Goal: Task Accomplishment & Management: Use online tool/utility

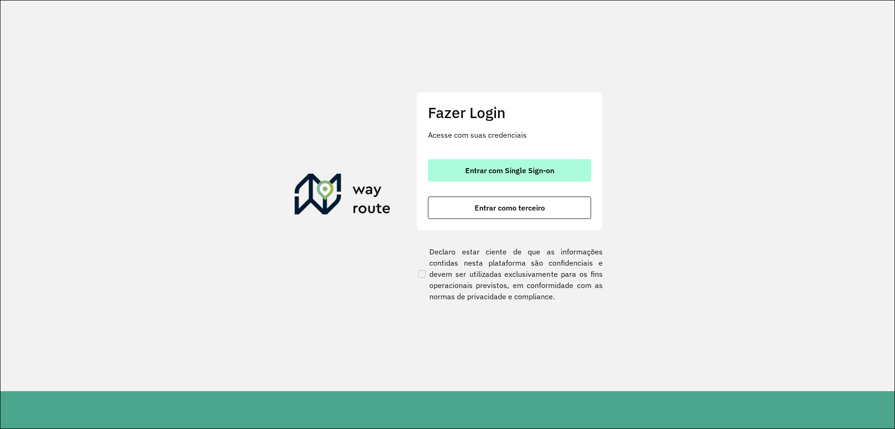
click at [495, 170] on span "Entrar com Single Sign-on" at bounding box center [509, 169] width 89 height 7
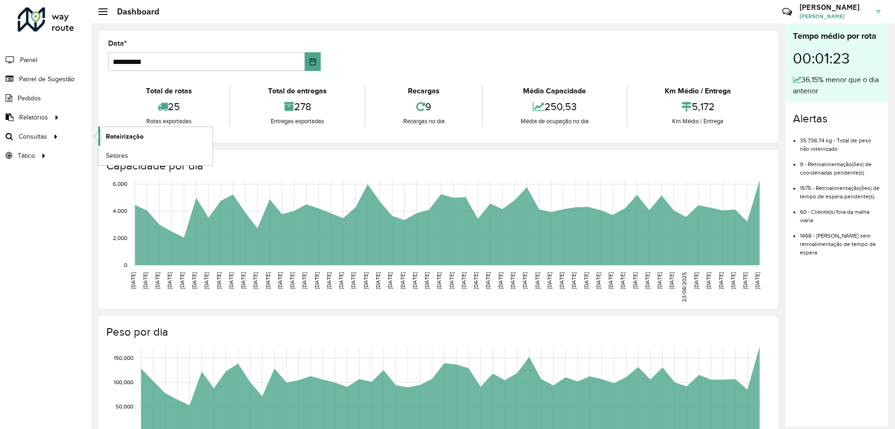
click at [125, 140] on span "Roteirização" at bounding box center [125, 137] width 38 height 10
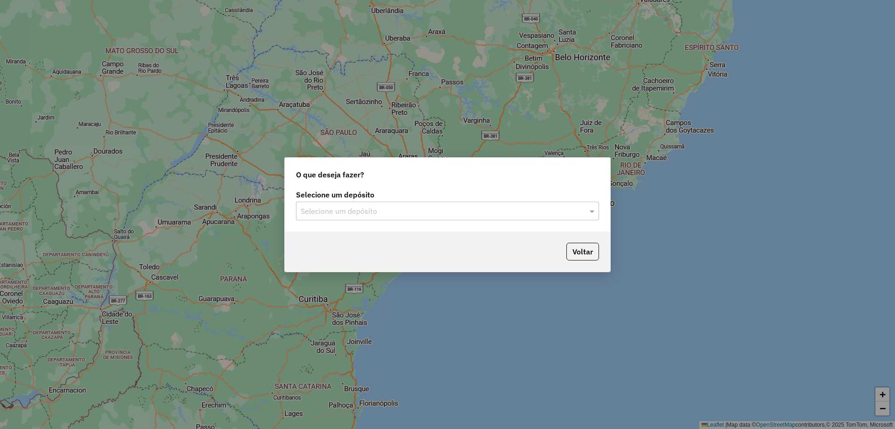
click at [407, 220] on div "Selecione um depósito Selecione um depósito" at bounding box center [448, 209] width 326 height 44
click at [403, 213] on input "text" at bounding box center [438, 211] width 275 height 11
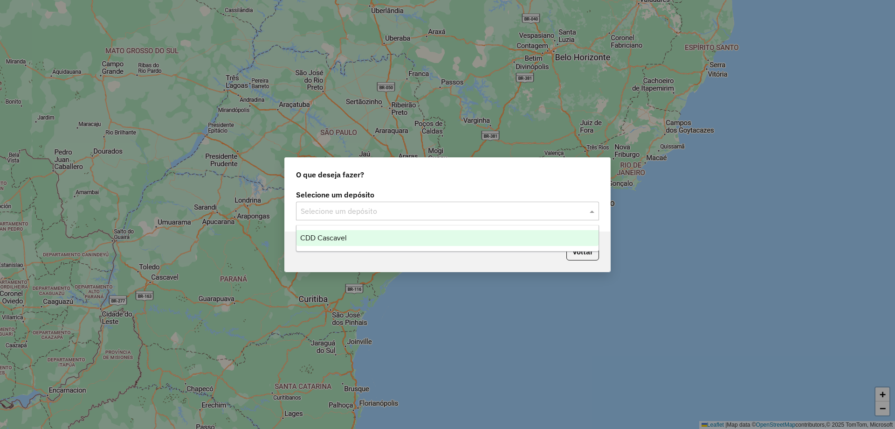
click at [347, 236] on span "CDD Cascavel" at bounding box center [323, 238] width 47 height 8
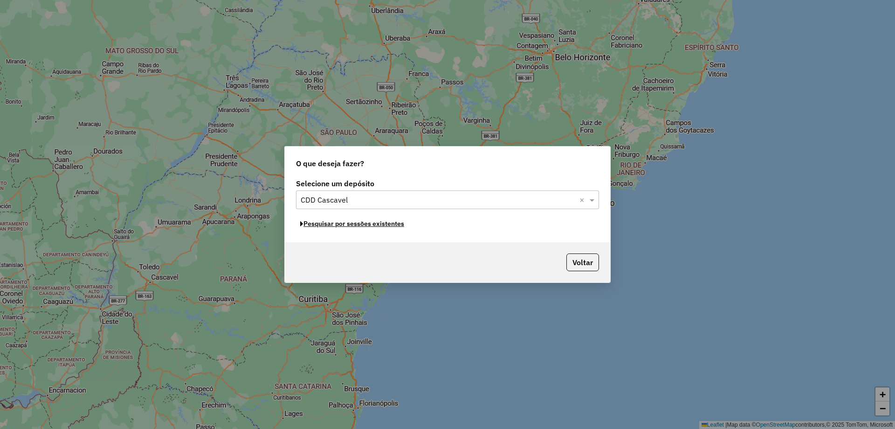
click at [369, 223] on button "Pesquisar por sessões existentes" at bounding box center [352, 223] width 112 height 14
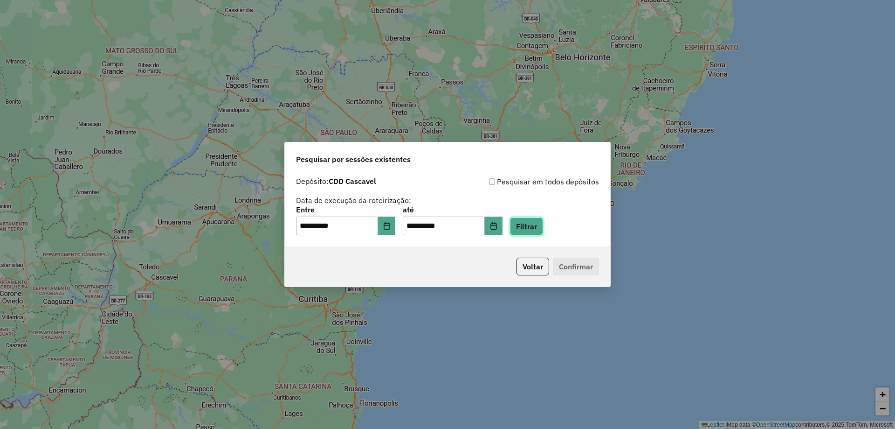
click at [532, 222] on button "Filtrar" at bounding box center [526, 226] width 33 height 18
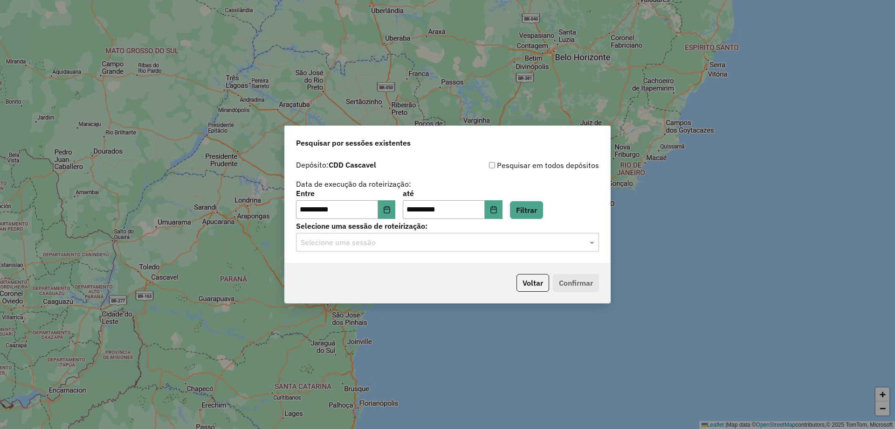
click at [430, 239] on input "text" at bounding box center [438, 242] width 275 height 11
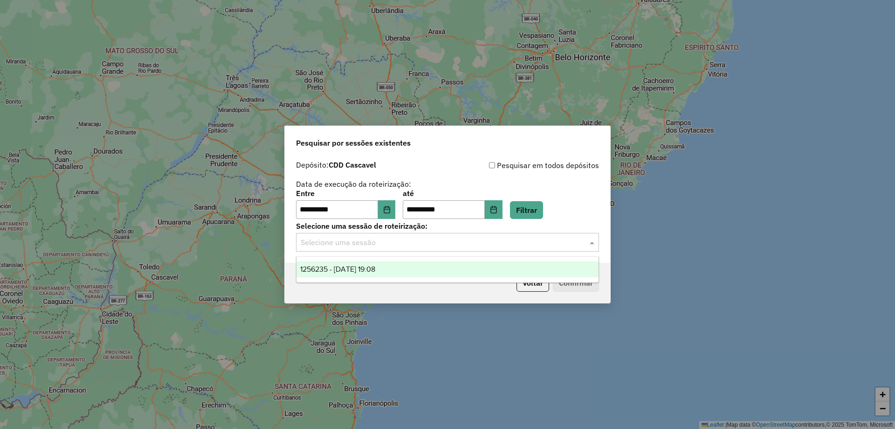
drag, startPoint x: 371, startPoint y: 262, endPoint x: 376, endPoint y: 261, distance: 5.8
click at [371, 262] on div "1256235 - 30/08/2025 19:08" at bounding box center [448, 269] width 302 height 16
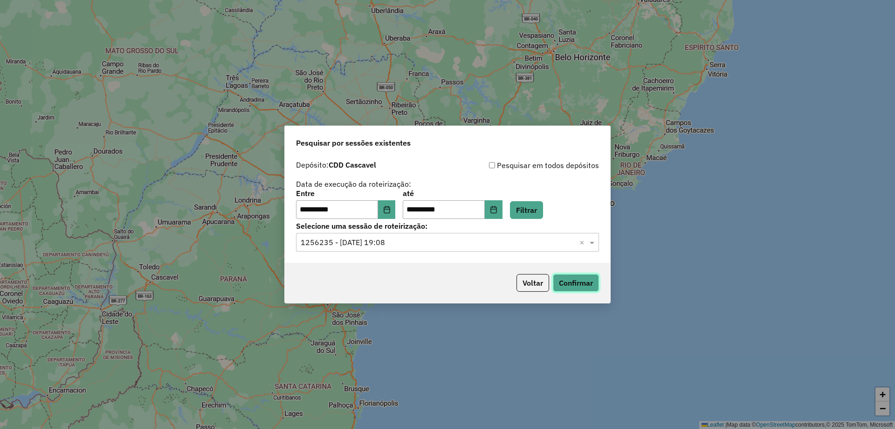
click at [593, 284] on button "Confirmar" at bounding box center [576, 283] width 46 height 18
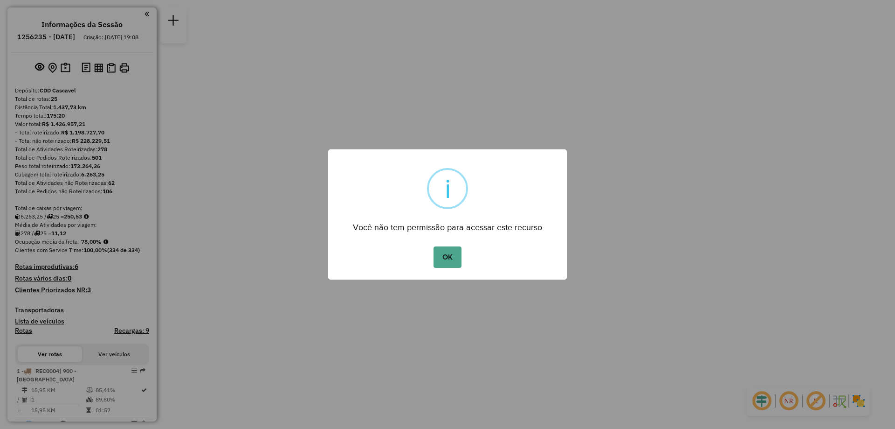
click at [421, 258] on div "OK No Cancel" at bounding box center [447, 257] width 239 height 26
click at [443, 256] on button "OK" at bounding box center [448, 256] width 28 height 21
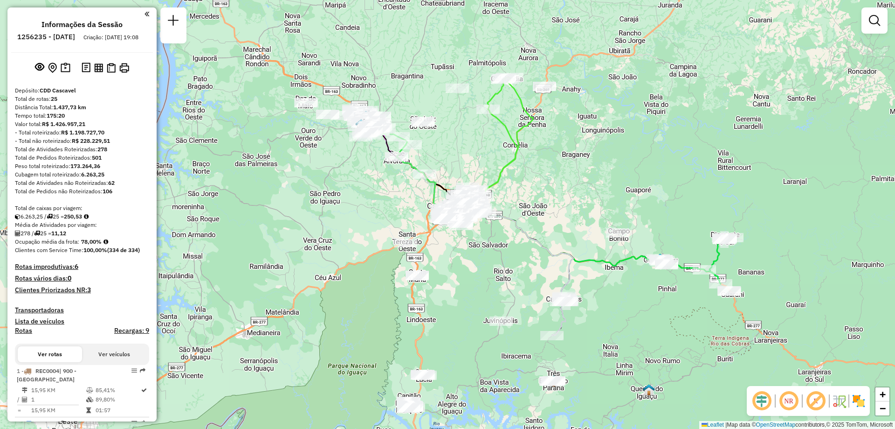
scroll to position [140, 0]
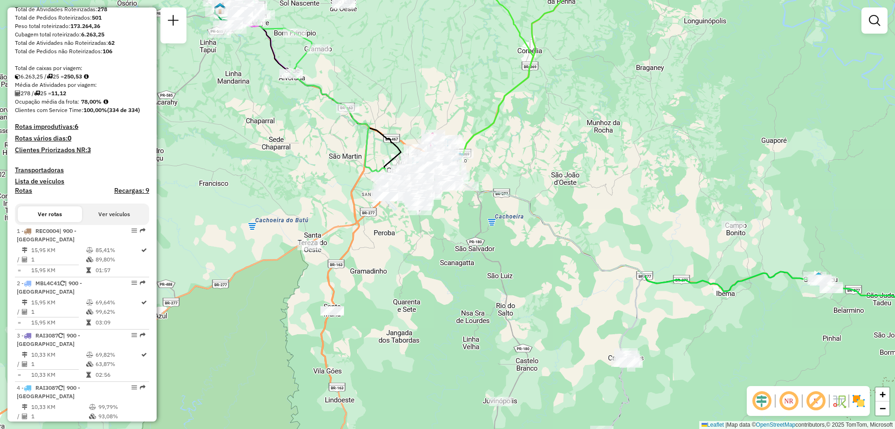
select select "**********"
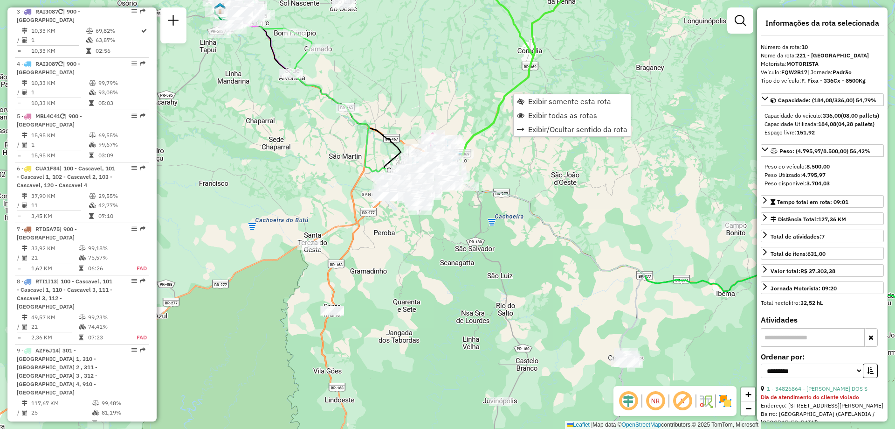
scroll to position [861, 0]
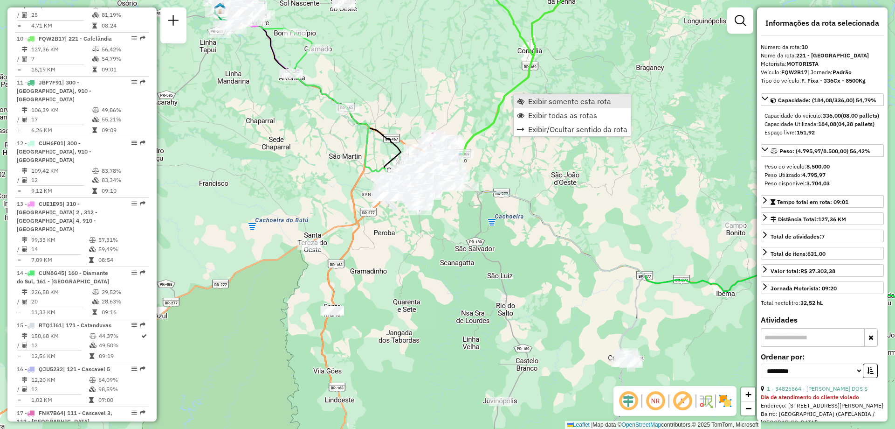
click at [547, 104] on span "Exibir somente esta rota" at bounding box center [569, 100] width 83 height 7
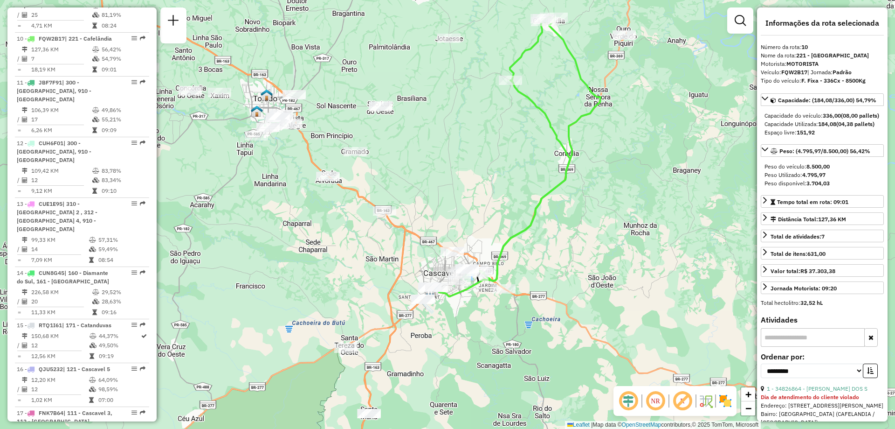
drag, startPoint x: 360, startPoint y: 228, endPoint x: 427, endPoint y: 171, distance: 88.0
click at [427, 171] on div "Janela de atendimento Grade de atendimento Capacidade Transportadoras Veículos …" at bounding box center [447, 214] width 895 height 429
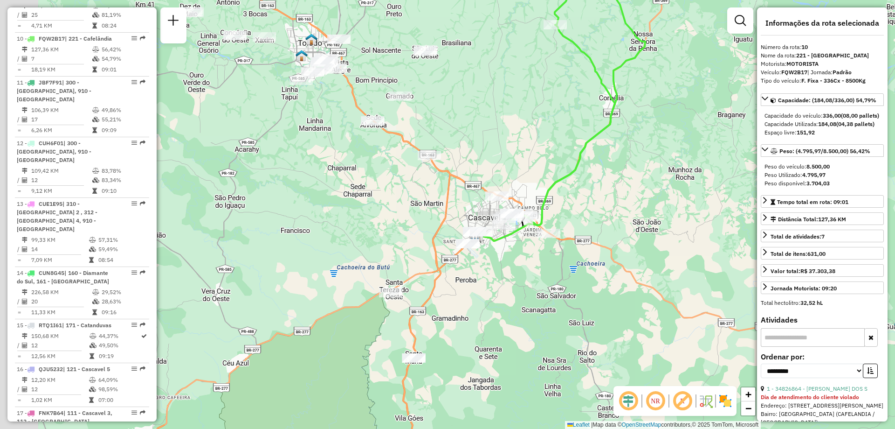
drag, startPoint x: 491, startPoint y: 186, endPoint x: 541, endPoint y: 124, distance: 80.2
click at [539, 128] on div "Janela de atendimento Grade de atendimento Capacidade Transportadoras Veículos …" at bounding box center [447, 214] width 895 height 429
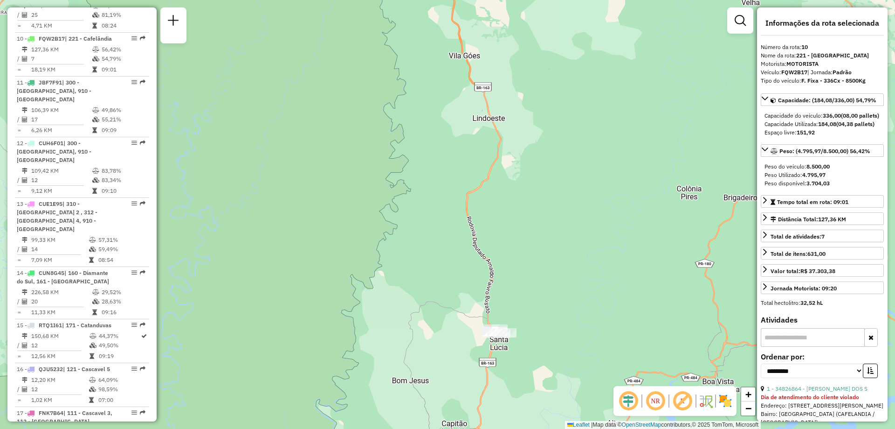
drag, startPoint x: 597, startPoint y: 189, endPoint x: 476, endPoint y: 444, distance: 283.1
click at [476, 428] on html "Aguarde... Pop-up bloqueado! Seu navegador bloqueou automáticamente a abertura …" at bounding box center [447, 214] width 895 height 429
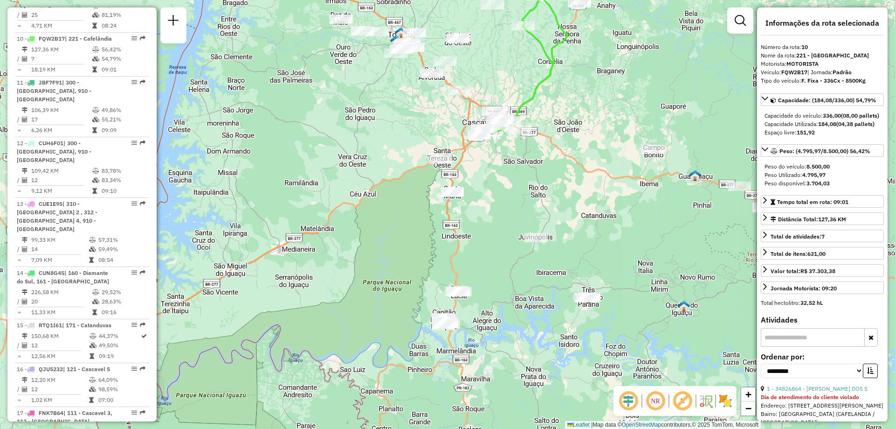
drag, startPoint x: 528, startPoint y: 148, endPoint x: 508, endPoint y: 289, distance: 142.2
click at [513, 285] on div "Janela de atendimento Grade de atendimento Capacidade Transportadoras Veículos …" at bounding box center [447, 214] width 895 height 429
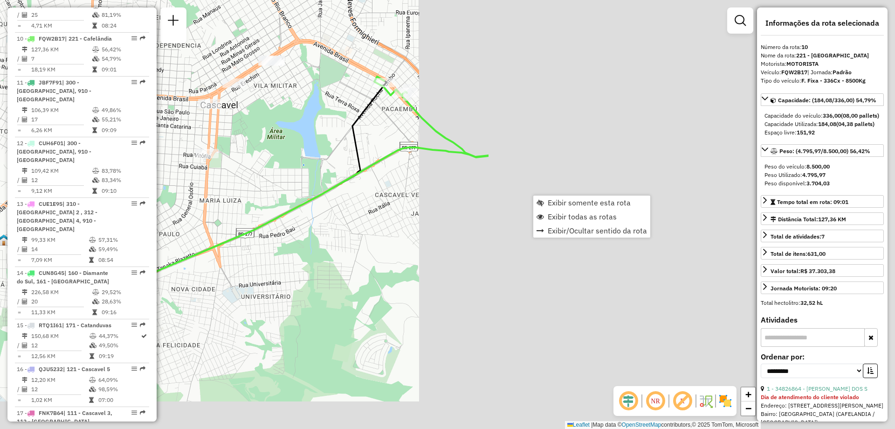
drag, startPoint x: 740, startPoint y: 289, endPoint x: 223, endPoint y: 229, distance: 519.8
click at [223, 229] on icon at bounding box center [231, 213] width 514 height 133
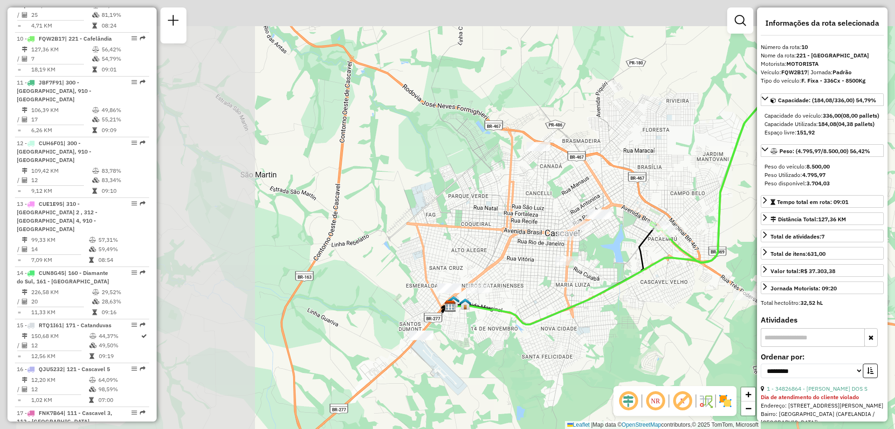
drag, startPoint x: 236, startPoint y: 143, endPoint x: 663, endPoint y: 247, distance: 439.3
click at [592, 230] on div at bounding box center [580, 225] width 23 height 9
